Goal: Find specific page/section: Find specific page/section

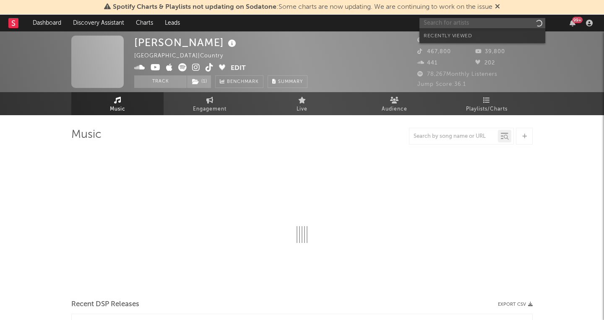
click at [476, 23] on input "text" at bounding box center [482, 23] width 126 height 10
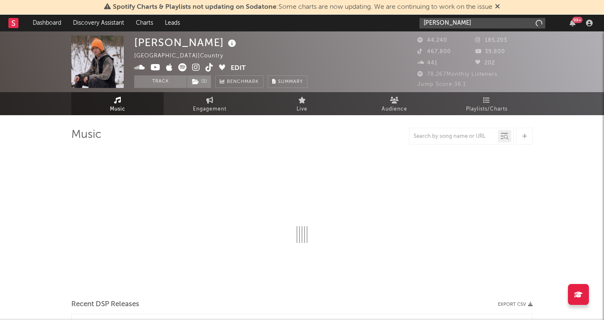
type input "[PERSON_NAME]"
select select "6m"
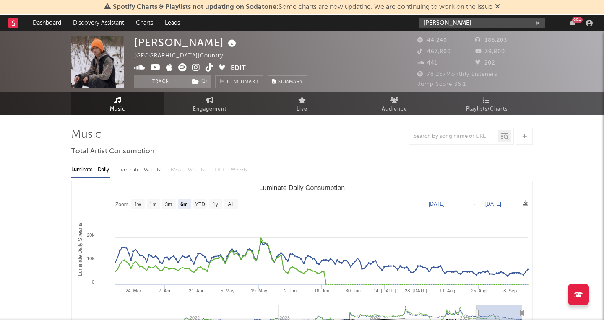
click at [479, 25] on input "[PERSON_NAME]" at bounding box center [482, 23] width 126 height 10
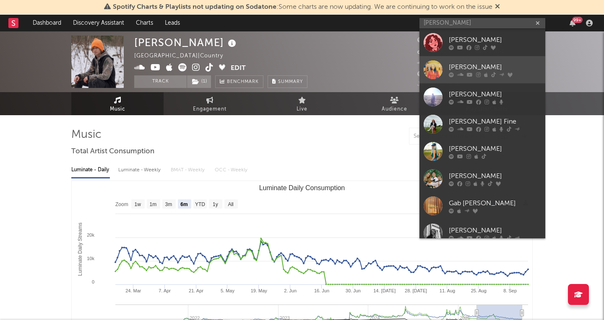
click at [472, 65] on div "[PERSON_NAME]" at bounding box center [495, 67] width 92 height 10
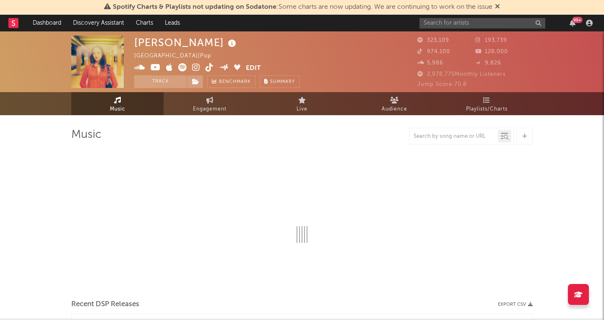
select select "6m"
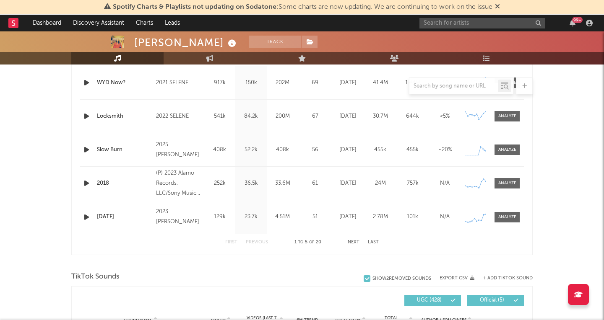
scroll to position [405, 0]
